Goal: Transaction & Acquisition: Purchase product/service

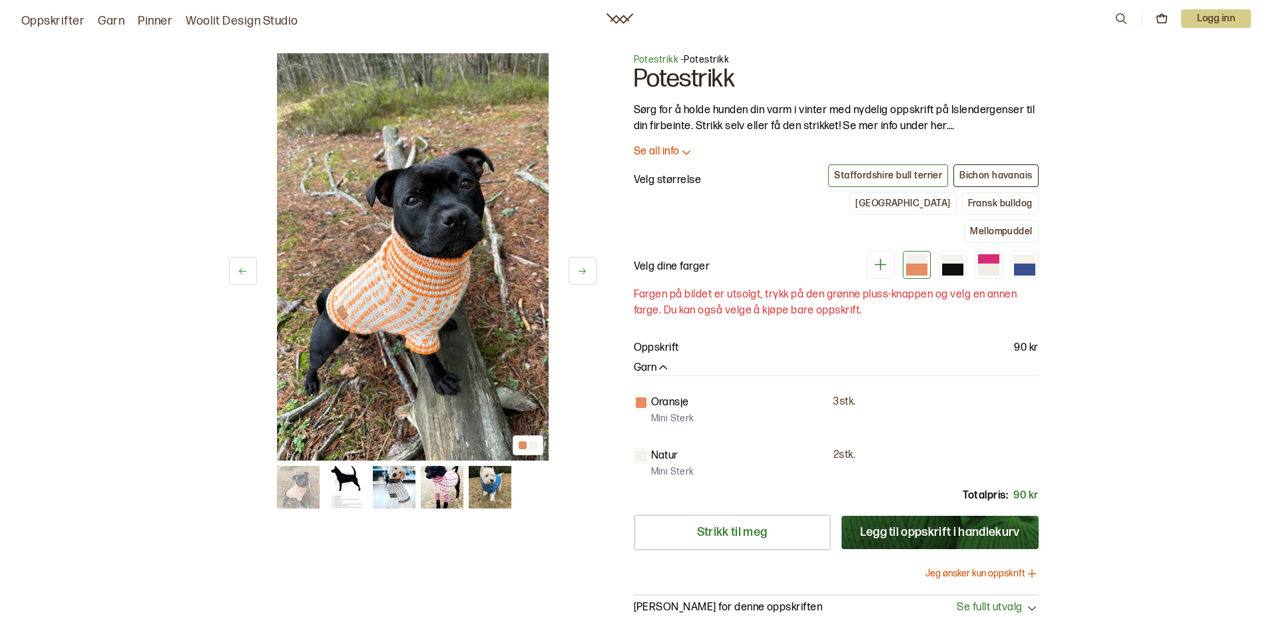
click at [998, 174] on div "Bichon havanais" at bounding box center [996, 176] width 73 height 12
click at [857, 204] on div "[GEOGRAPHIC_DATA]" at bounding box center [903, 204] width 95 height 12
click at [968, 206] on div "Fransk bulldog" at bounding box center [1000, 204] width 65 height 12
click at [977, 226] on div "Mellompuddel" at bounding box center [1001, 232] width 62 height 12
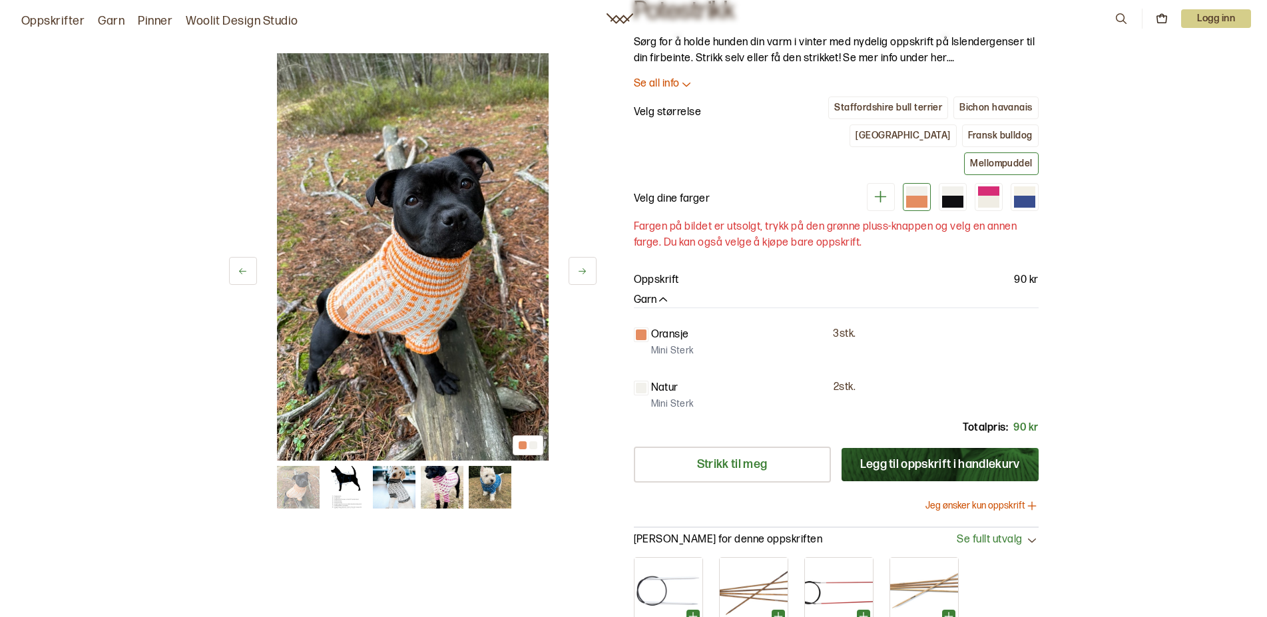
click at [672, 294] on div "Garn" at bounding box center [836, 301] width 405 height 14
click at [656, 294] on button "Garn" at bounding box center [652, 301] width 36 height 14
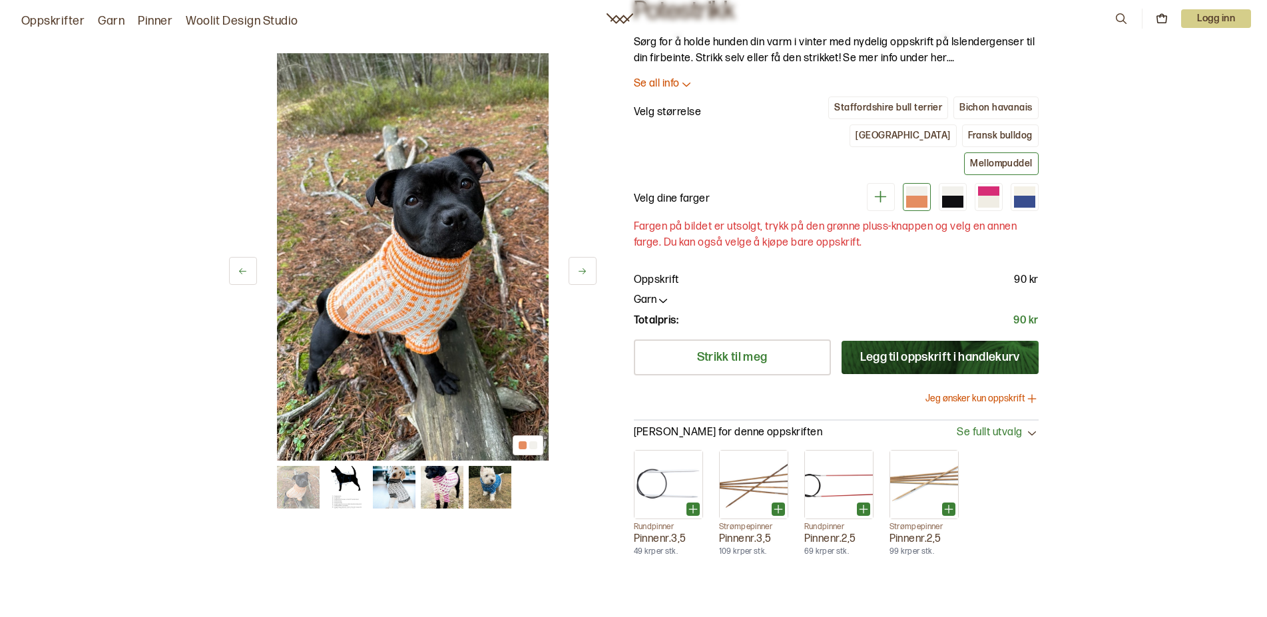
click at [656, 294] on button "Garn" at bounding box center [652, 301] width 36 height 14
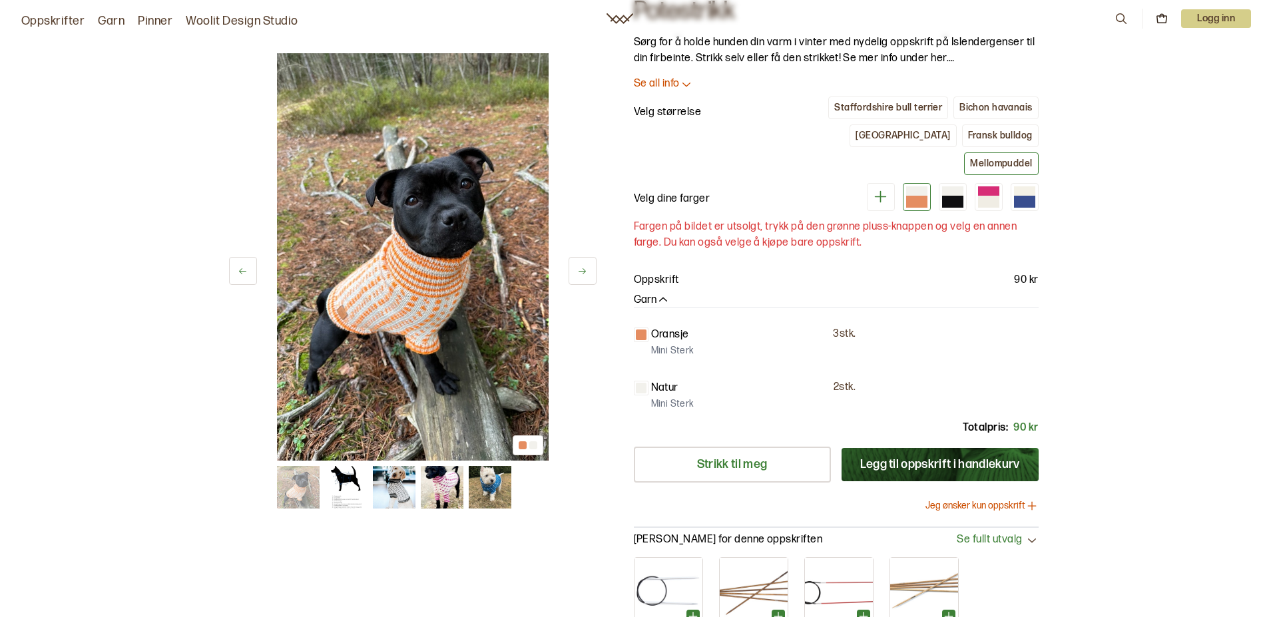
click at [661, 344] on p "Mini Sterk" at bounding box center [672, 350] width 43 height 13
click at [645, 327] on div "Oransje 3 stk. Mini Sterk" at bounding box center [836, 343] width 405 height 32
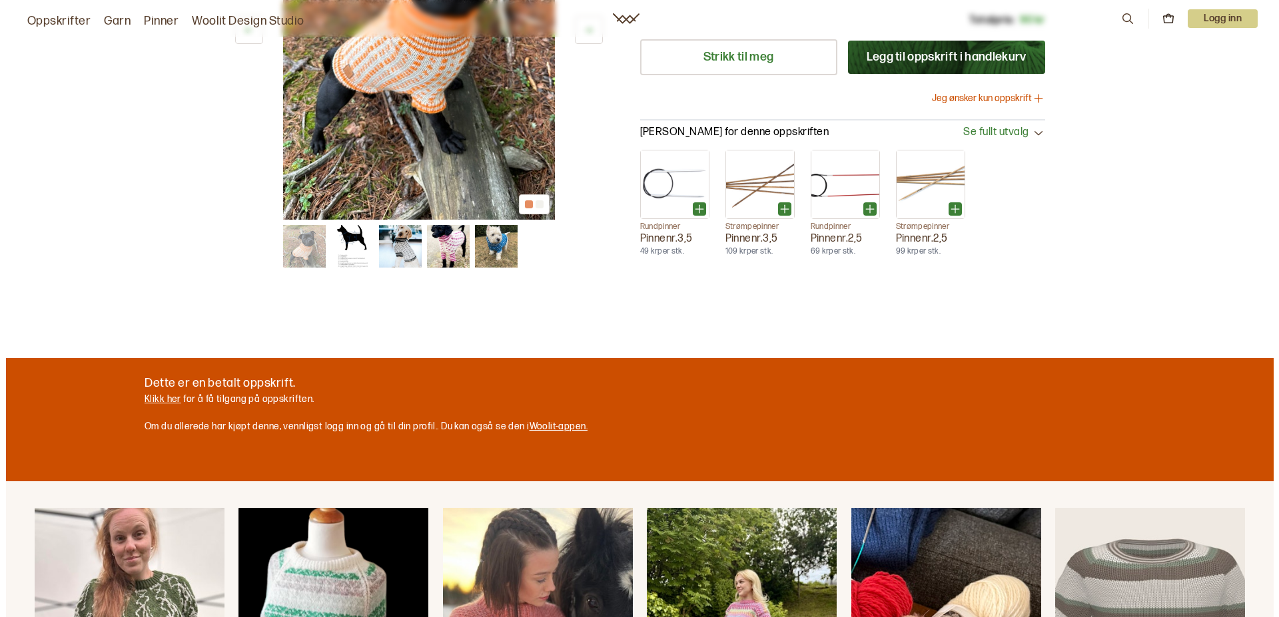
scroll to position [272, 0]
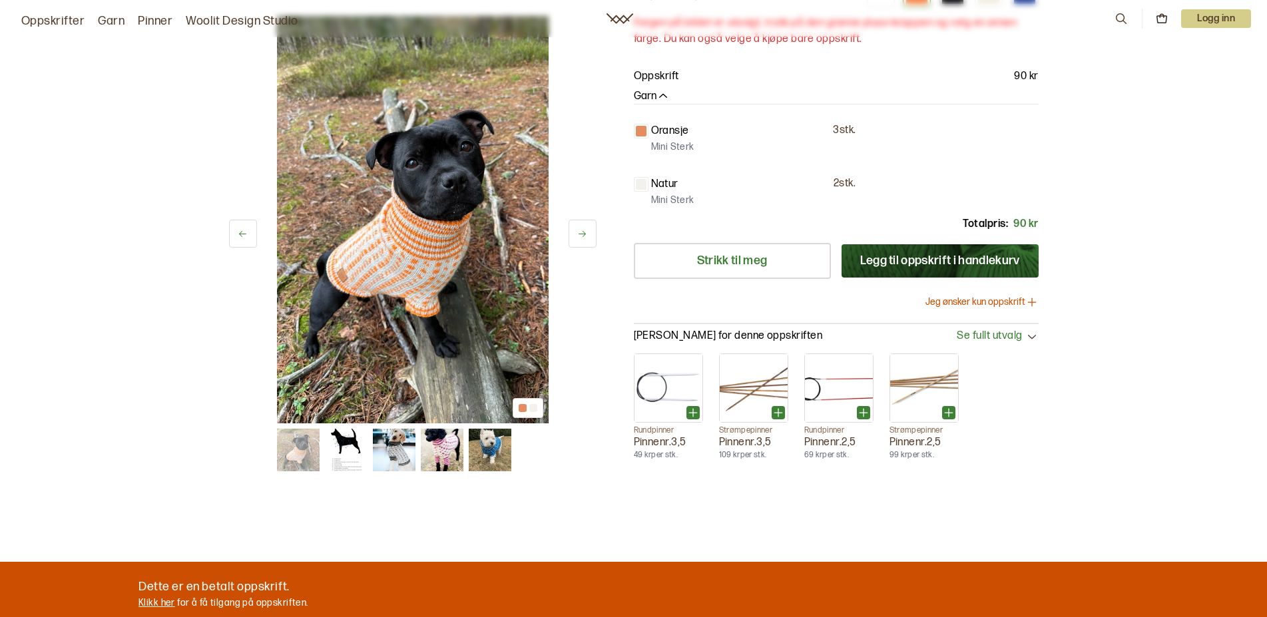
click at [954, 296] on button "Jeg ønsker kun oppskrift" at bounding box center [982, 302] width 113 height 13
